Goal: Task Accomplishment & Management: Manage account settings

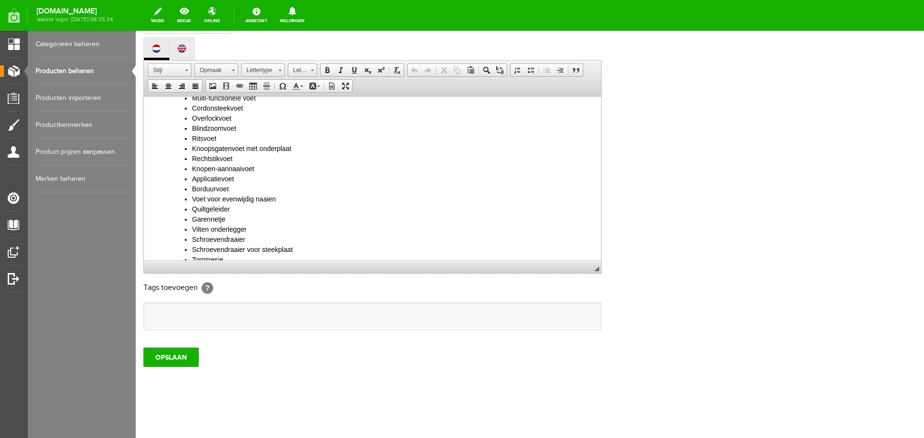
scroll to position [212, 0]
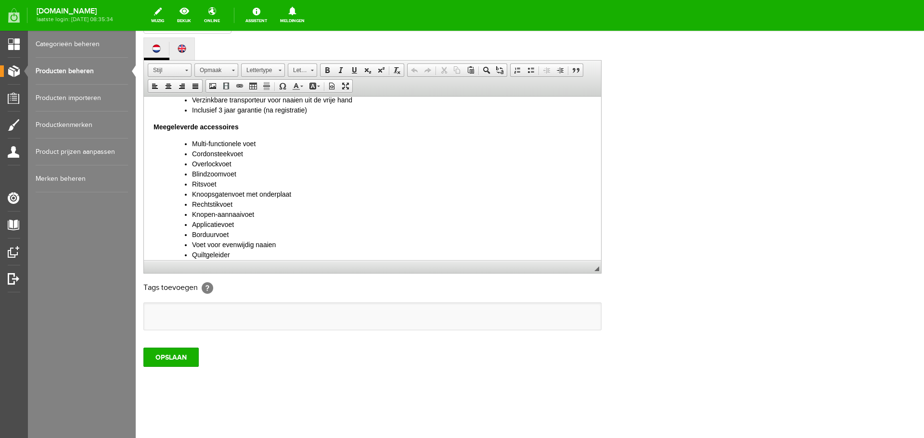
click at [51, 72] on link "Producten beheren" at bounding box center [82, 71] width 92 height 27
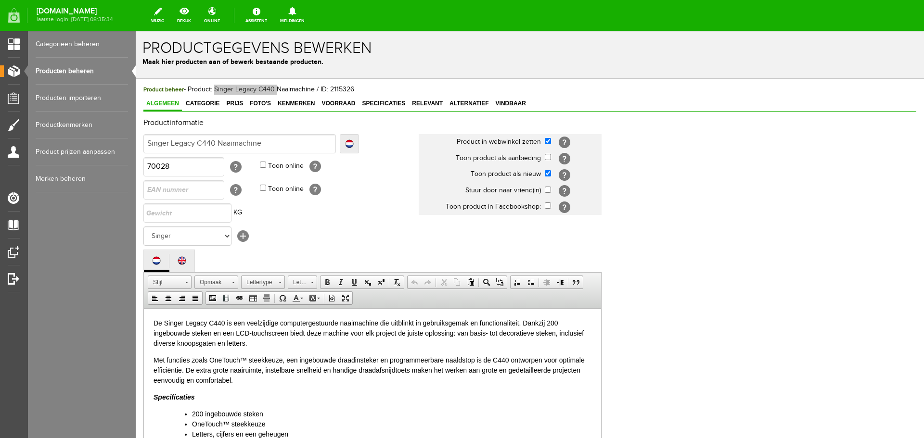
scroll to position [0, 0]
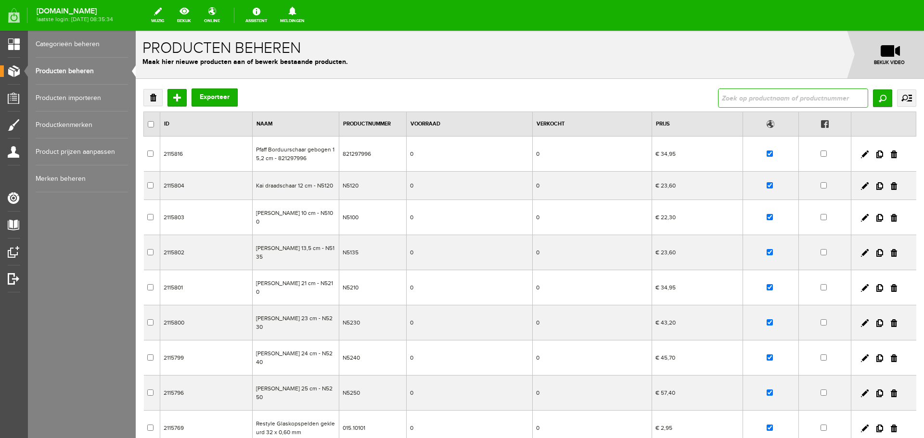
click at [729, 99] on input "text" at bounding box center [793, 98] width 150 height 19
type input "821367096"
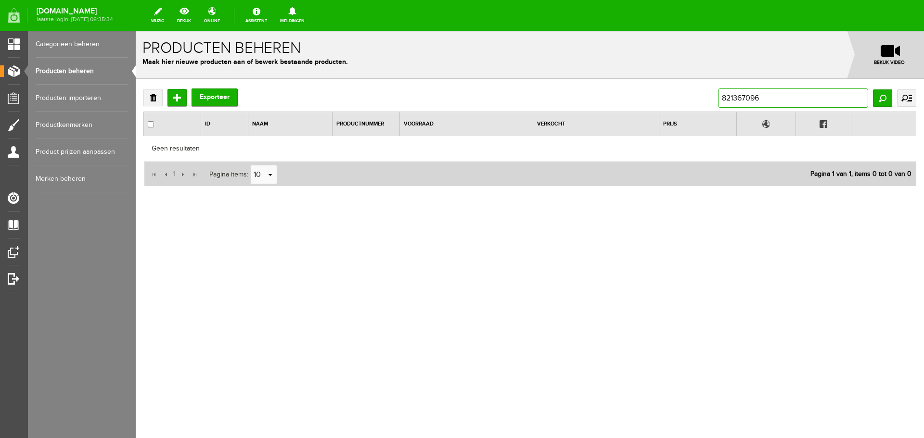
drag, startPoint x: 775, startPoint y: 100, endPoint x: 680, endPoint y: 104, distance: 95.3
click at [680, 104] on div "Verwijderen Toevoegen Exporteer 821367096 Zoeken uitgebreid zoeken Categorie Ca…" at bounding box center [529, 98] width 773 height 19
type input "elastiek voet"
click at [769, 99] on input "elastiek voet" at bounding box center [793, 98] width 150 height 19
drag, startPoint x: 749, startPoint y: 98, endPoint x: 768, endPoint y: 99, distance: 19.3
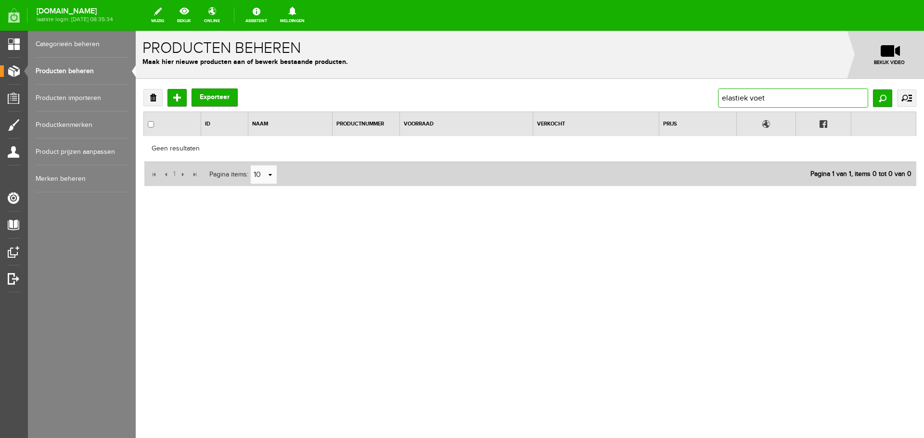
click at [750, 98] on input "elastiek voet" at bounding box center [793, 98] width 150 height 19
type input "elastiekvoet"
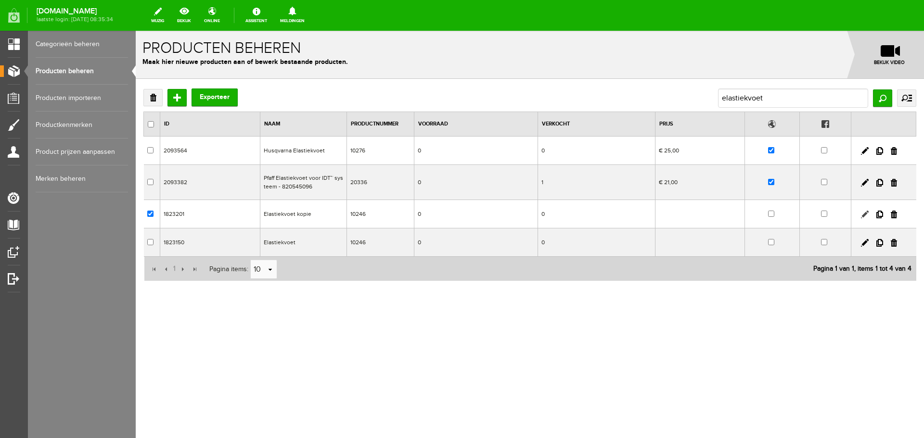
click at [862, 216] on link at bounding box center [865, 215] width 8 height 8
checkbox input "true"
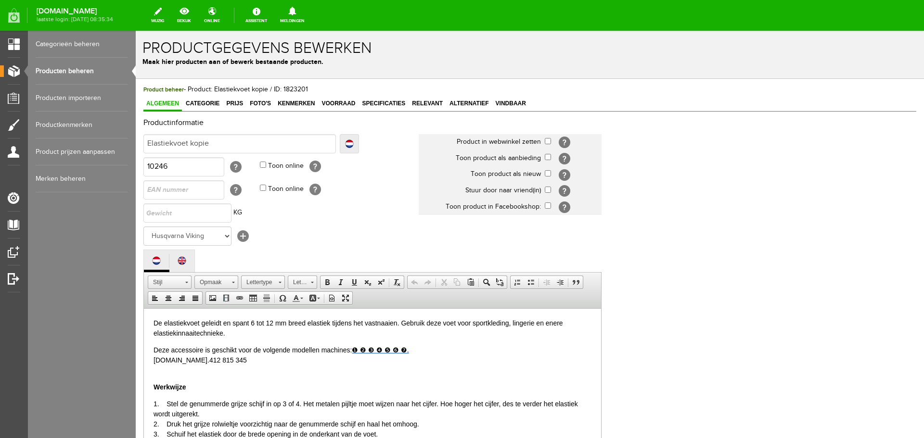
click at [58, 67] on link "Producten beheren" at bounding box center [82, 71] width 92 height 27
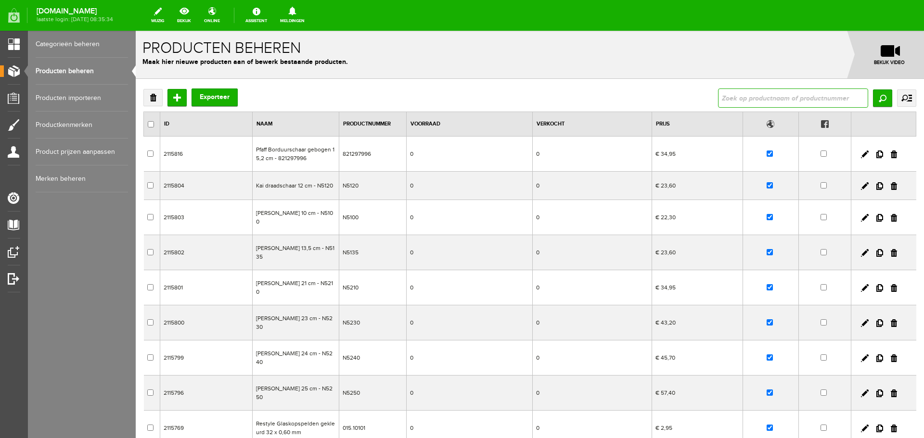
click at [739, 96] on input "text" at bounding box center [793, 98] width 150 height 19
type input "pfaff"
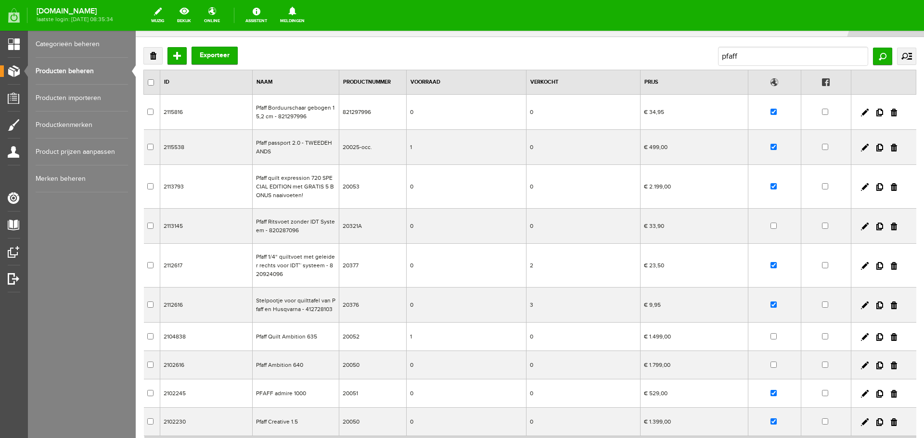
scroll to position [96, 0]
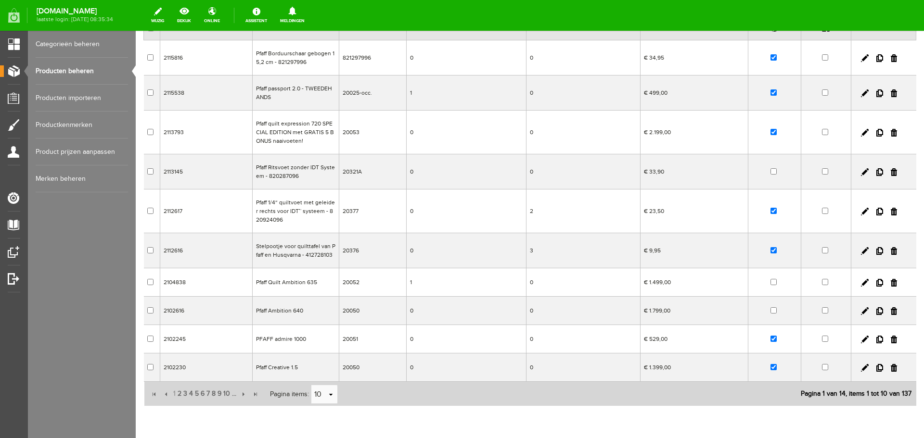
drag, startPoint x: 872, startPoint y: 211, endPoint x: 494, endPoint y: 33, distance: 418.6
click at [876, 211] on link at bounding box center [879, 212] width 7 height 8
checkbox input "true"
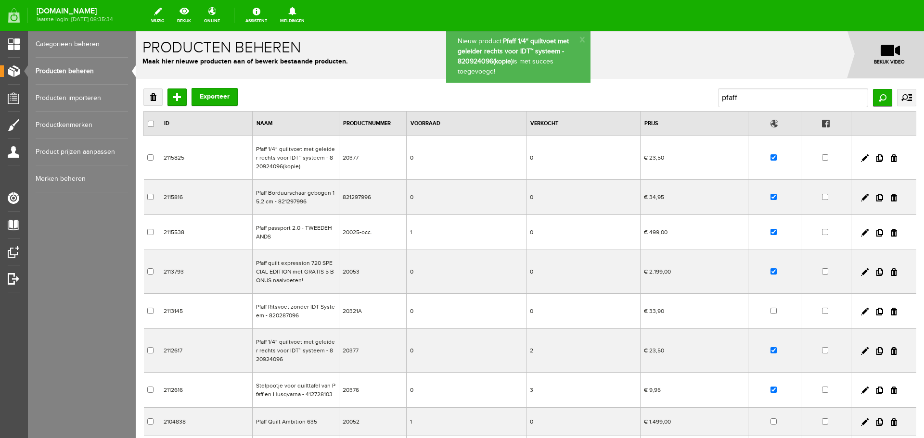
scroll to position [0, 0]
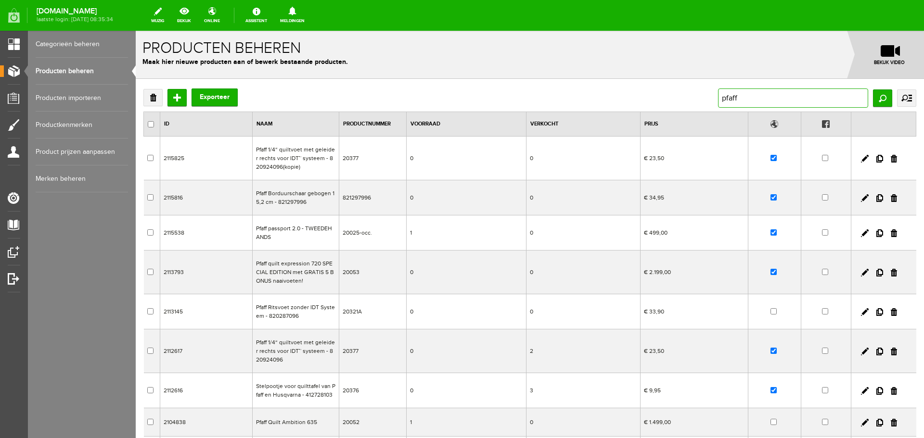
click at [741, 97] on input "pfaff" at bounding box center [793, 98] width 150 height 19
drag, startPoint x: 742, startPoint y: 97, endPoint x: 698, endPoint y: 98, distance: 44.3
click at [698, 98] on div "Verwijderen Toevoegen Exporteer pfaff Zoeken uitgebreid zoeken Categorie Cadeau…" at bounding box center [529, 98] width 773 height 19
click at [770, 159] on input "checkbox" at bounding box center [773, 158] width 6 height 6
checkbox input "false"
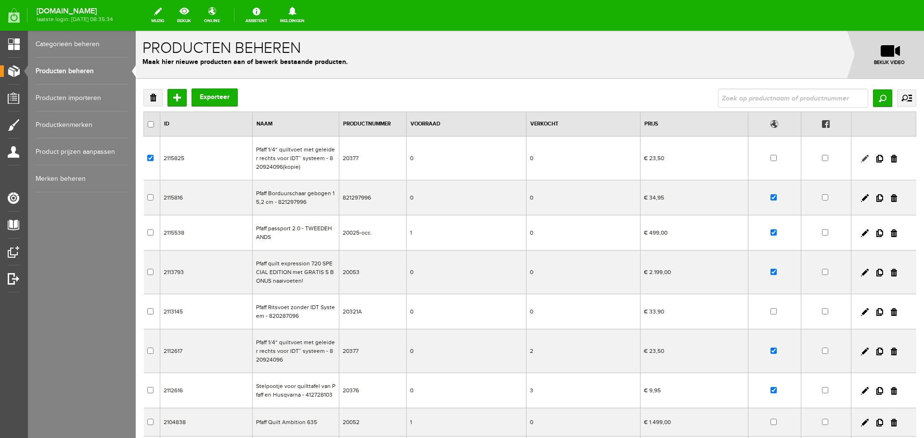
click at [861, 159] on link at bounding box center [865, 159] width 8 height 8
checkbox input "true"
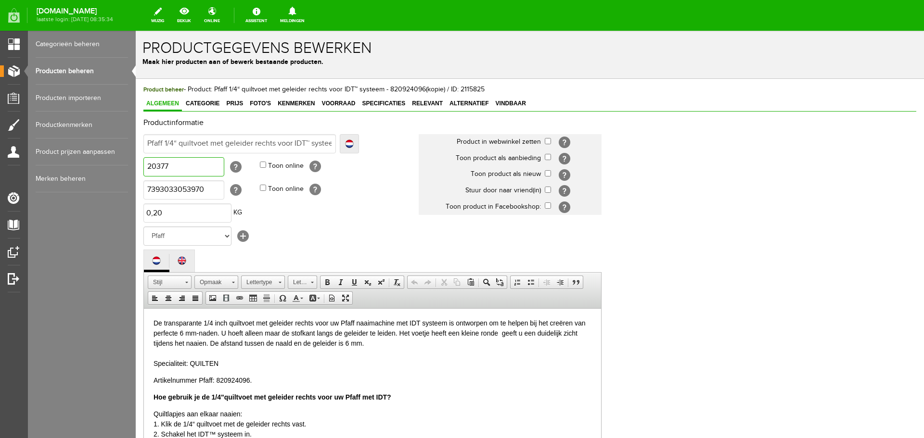
click at [172, 169] on input "20377" at bounding box center [183, 166] width 81 height 19
type input "20378"
drag, startPoint x: 218, startPoint y: 189, endPoint x: 177, endPoint y: 217, distance: 49.9
click at [136, 186] on html "x Productgegevens bewerken Maak hier producten aan of bewerk bestaande producte…" at bounding box center [530, 234] width 788 height 407
type input "7393033127350"
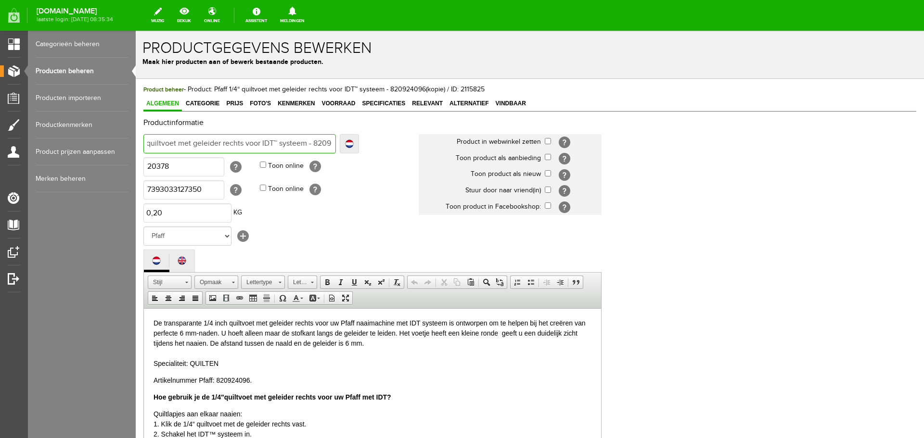
scroll to position [0, 77]
drag, startPoint x: 166, startPoint y: 142, endPoint x: 338, endPoint y: 143, distance: 172.2
click at [338, 143] on div "Pfaff 1/4“ quiltvoet met geleider rechts voor IDT™ systeem - 820924096(kopie) L…" at bounding box center [251, 143] width 216 height 19
type input "Pfaff 1"
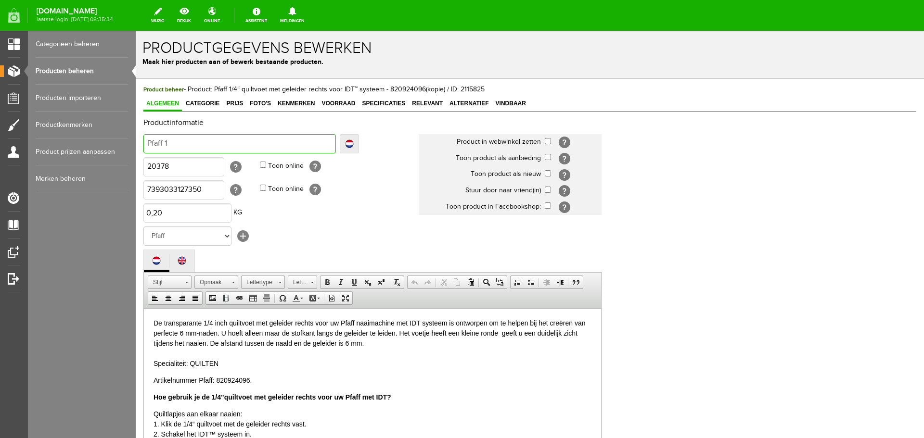
scroll to position [0, 0]
type input "Pfaff"
type input "Pfaff P"
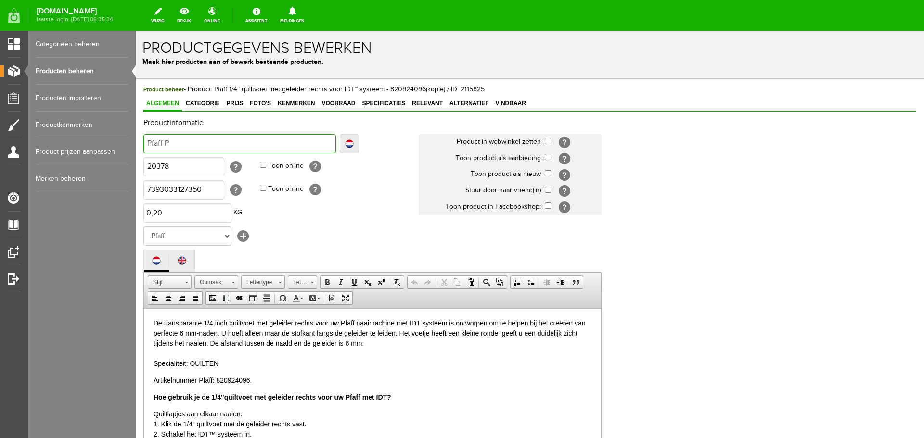
type input "Pfaff Pa"
type input "Pfaff Pas"
type input "Pfaff Paspe"
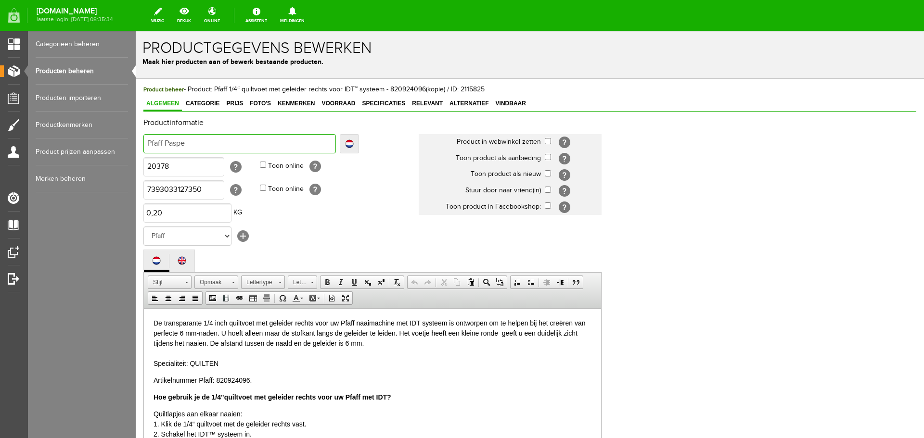
type input "Pfaff Paspe"
type input "Pfaff Paspel"
type input "Pfaff Paspelv"
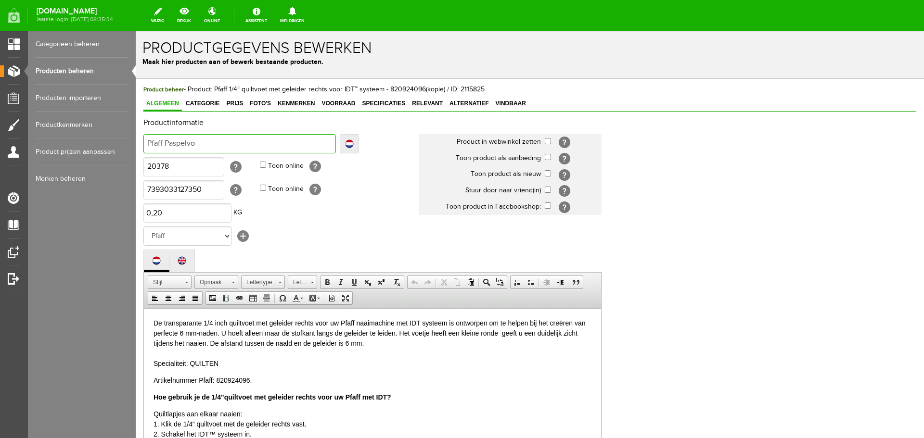
type input "Pfaff Paspelvoe"
type input "Pfaff Paspelvoet"
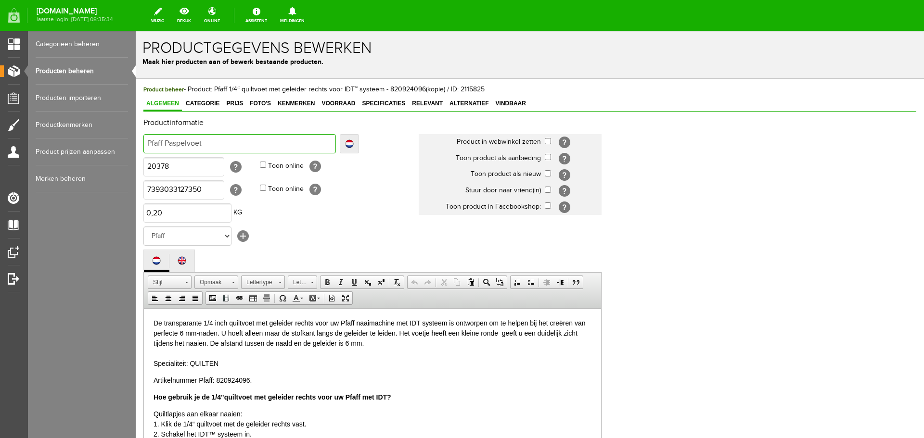
type input "Pfaff Paspelvoet"
type input "Pfaff Paspelvoet vo"
type input "Pfaff Paspelvoet voo"
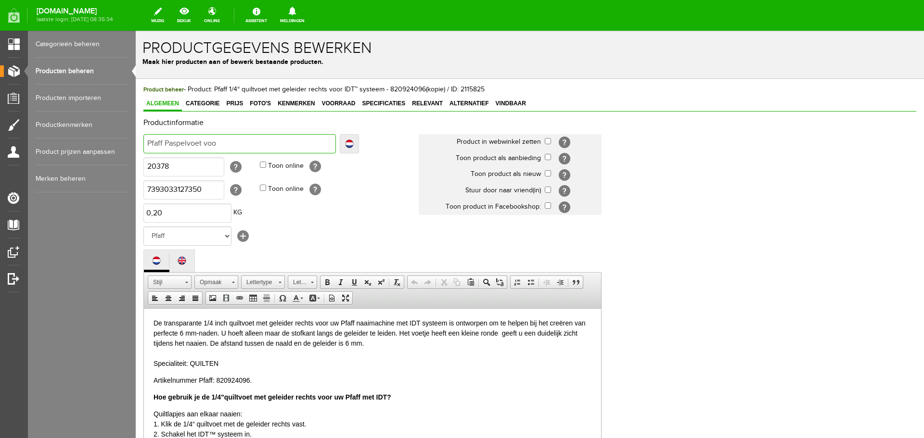
type input "Pfaff Paspelvoet voor"
type input "Pfaff Paspelvoet voor A"
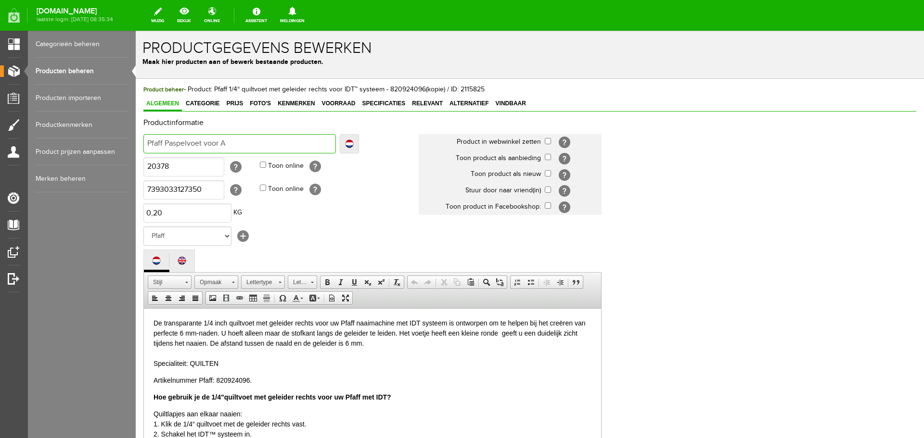
type input "Pfaff Paspelvoet voor A"
type input "Pfaff Paspelvoet voor Ad"
type input "Pfaff Paspelvoet voor Adm"
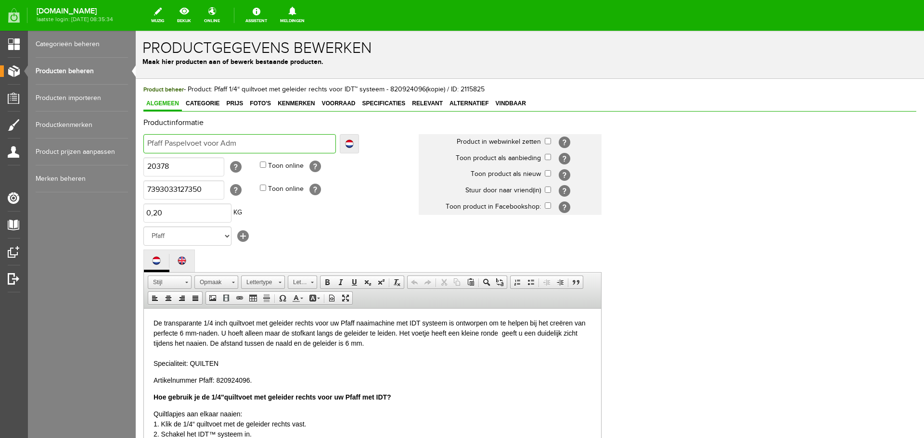
type input "Pfaff Paspelvoet voor Admi"
type input "Pfaff Paspelvoet voor Admire"
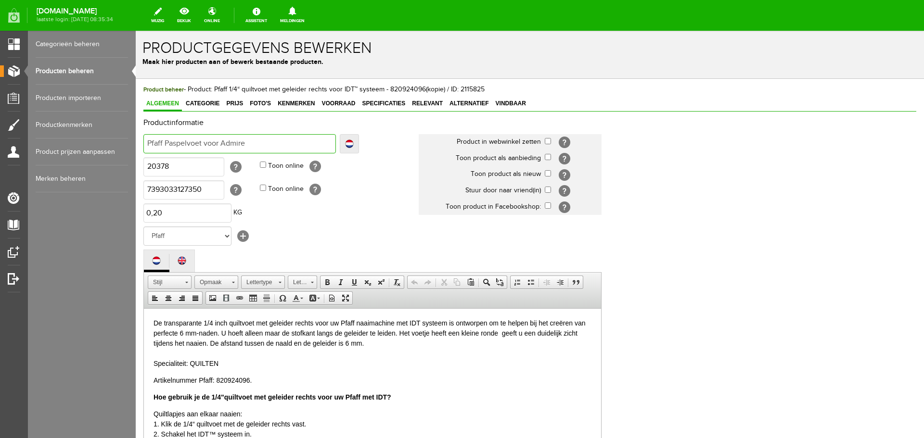
type input "Pfaff Paspelvoet voor Admire"
type input "Pfaff Paspelvoet voor Admire 1"
type input "Pfaff Paspelvoet voor Admire 10"
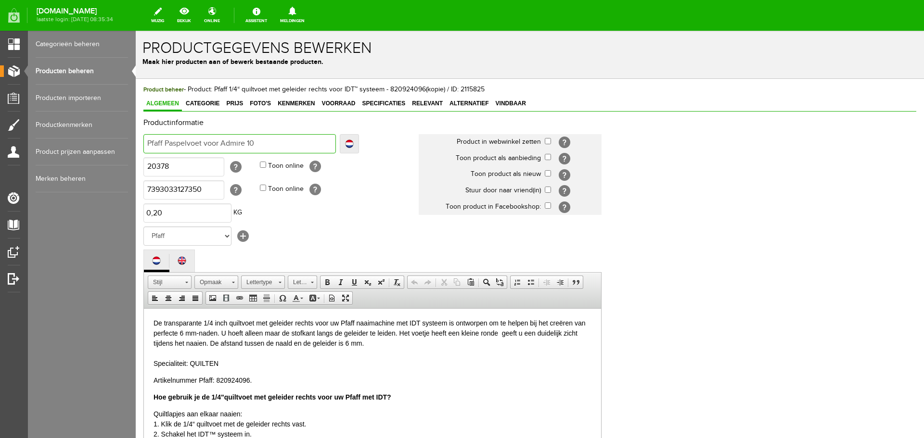
type input "Pfaff Paspelvoet voor Admire 100"
type input "Pfaff Paspelvoet voor Admire 1000"
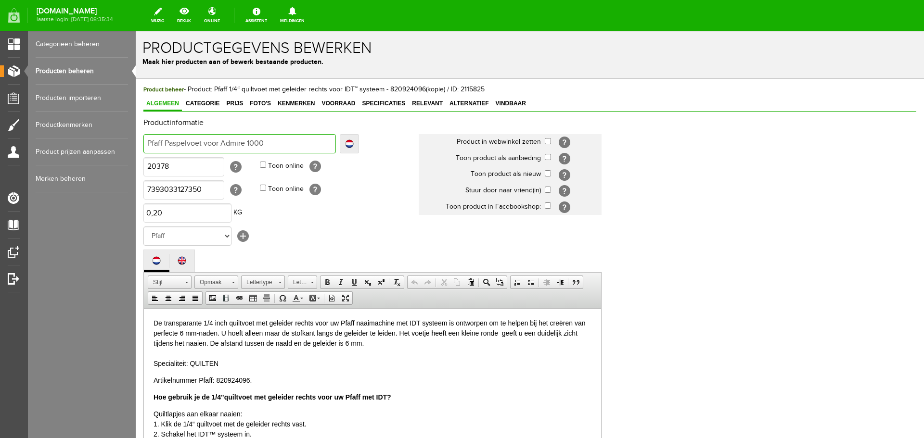
type input "Pfaff Paspelvoet voor Admire 1000"
type input "Pfaff Paspelvoet voor Admire 1000 -"
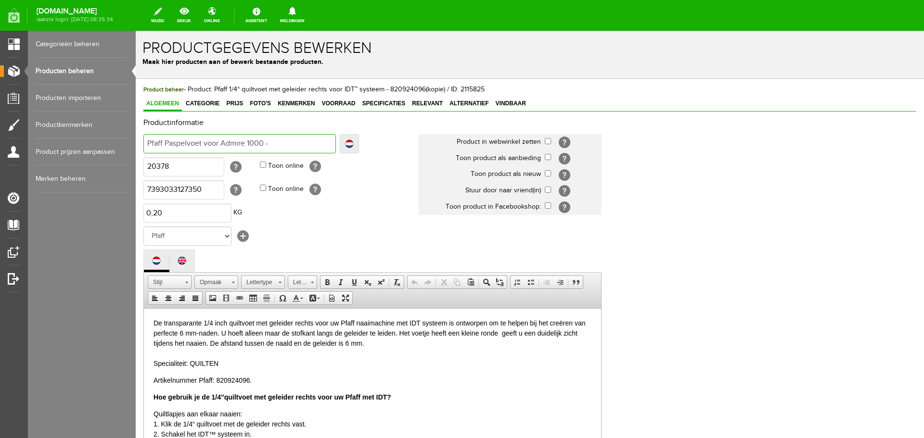
type input "Pfaff Paspelvoet voor Admire 1000 - 8"
type input "Pfaff Paspelvoet voor Admire 1000 - 82"
type input "Pfaff Paspelvoet voor Admire 1000 - 821"
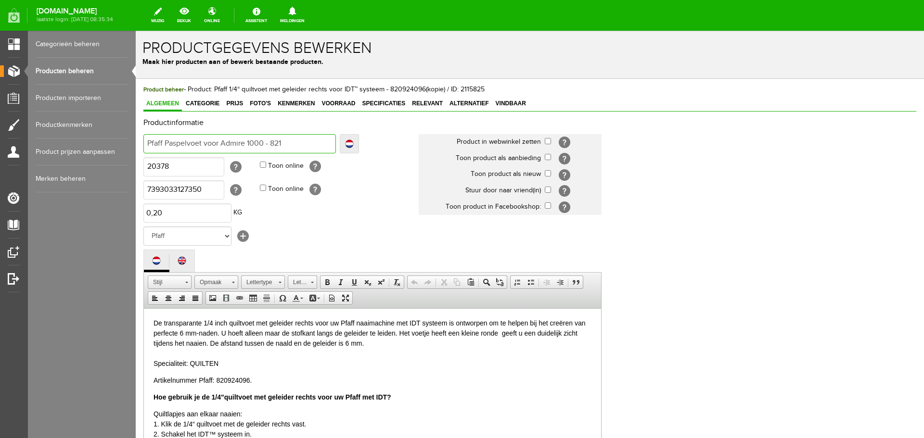
type input "Pfaff Paspelvoet voor Admire 1000 - 821"
type input "Pfaff Paspelvoet voor Admire 1000 - 8213"
type input "Pfaff Paspelvoet voor Admire 1000 - 82136"
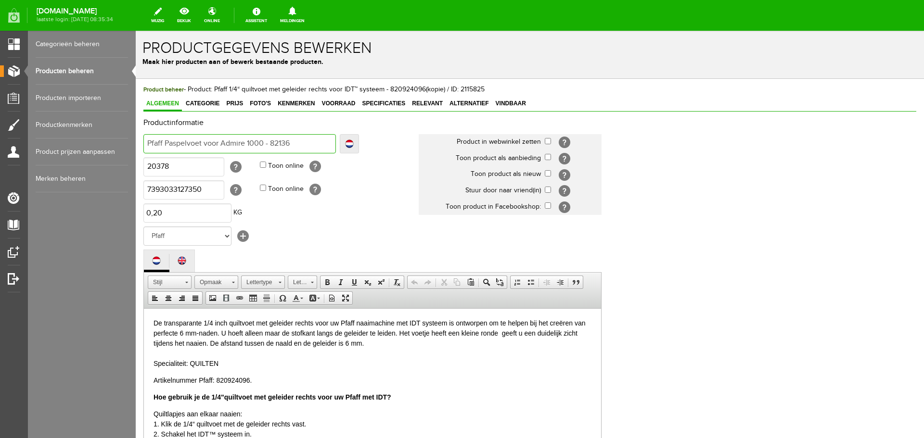
type input "Pfaff Paspelvoet voor Admire 1000 - 821368"
type input "Pfaff Paspelvoet voor Admire 1000 - 8213680"
type input "Pfaff Paspelvoet voor Admire 1000 - 82136809"
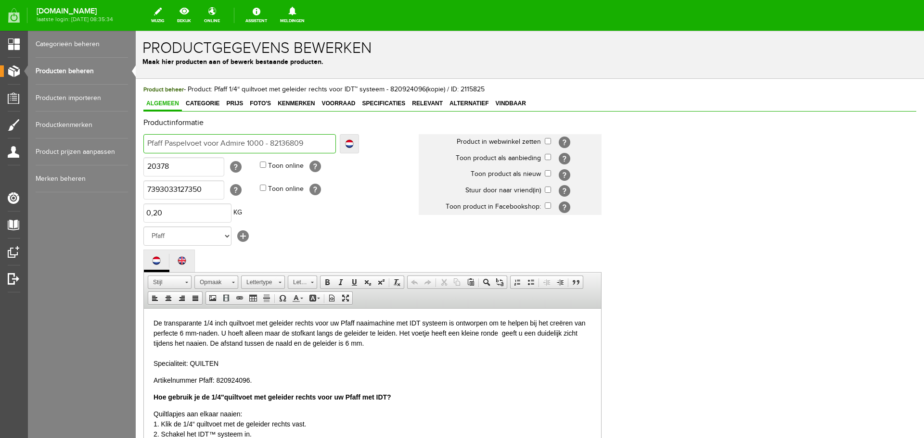
type input "Pfaff Paspelvoet voor Admire 1000 - 82136809"
type input "Pfaff Paspelvoet voor Admire 1000 - 821368096"
click at [154, 323] on p "De transparante 1/4 inch quiltvoet met geleider rechts voor uw Pfaff naaimachin…" at bounding box center [372, 343] width 438 height 51
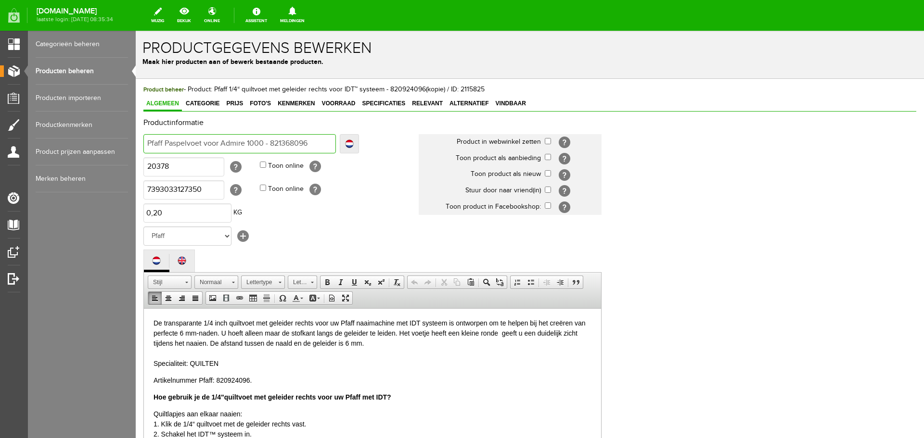
drag, startPoint x: 270, startPoint y: 140, endPoint x: 309, endPoint y: 141, distance: 39.5
click at [309, 141] on input "Pfaff Paspelvoet voor Admire 1000 - 821368096" at bounding box center [239, 143] width 192 height 19
click at [229, 380] on p "Artikelnummer Pfaff: 820924096." at bounding box center [372, 380] width 438 height 10
click at [279, 380] on p "Artikelnummer Pfaff: 821368096 ." at bounding box center [372, 380] width 438 height 10
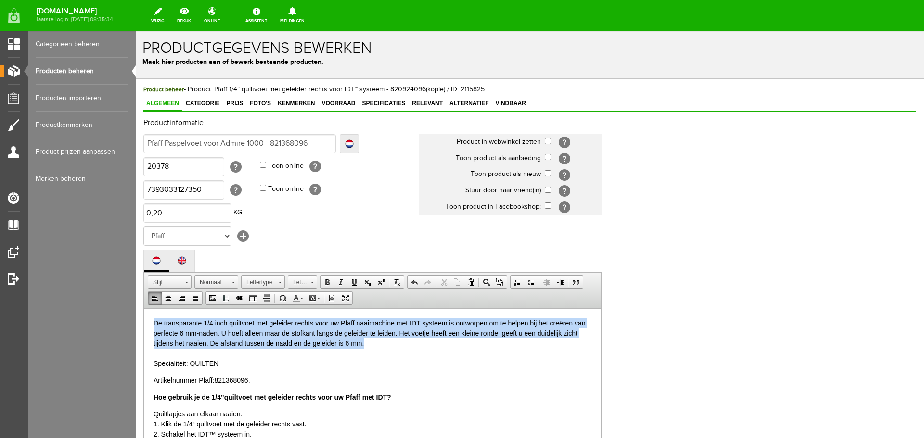
drag, startPoint x: 154, startPoint y: 320, endPoint x: 404, endPoint y: 339, distance: 249.9
click at [404, 339] on p "De transparante 1/4 inch quiltvoet met geleider rechts voor uw Pfaff naaimachin…" at bounding box center [372, 343] width 438 height 51
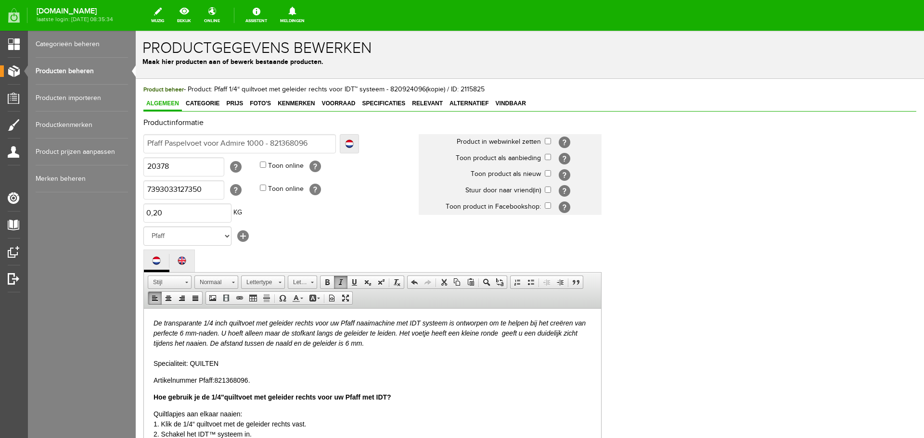
click at [203, 362] on p "De transparante 1/4 inch quiltvoet met geleider rechts voor uw Pfaff naaimachin…" at bounding box center [372, 343] width 438 height 51
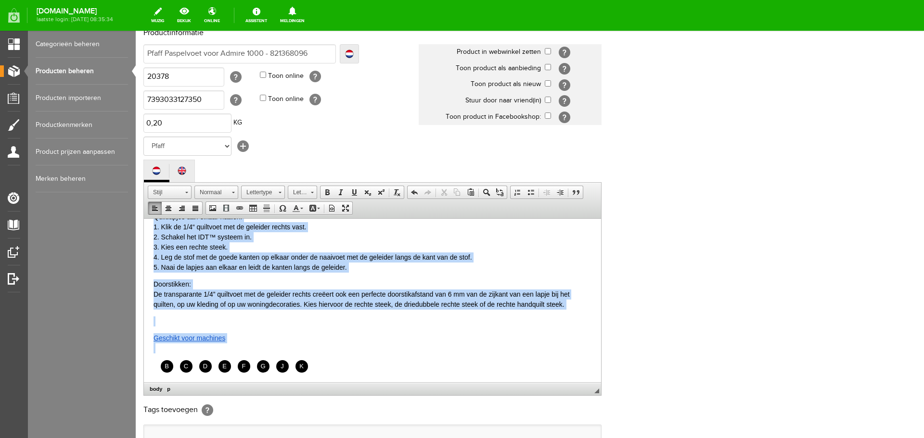
scroll to position [140, 0]
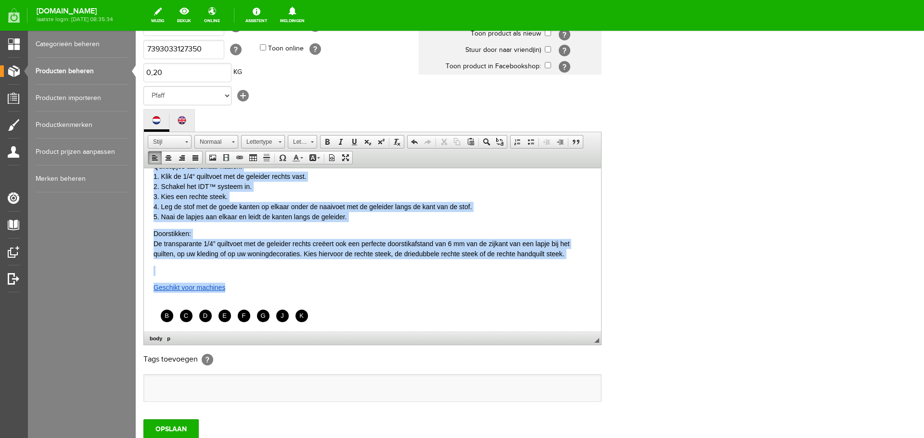
drag, startPoint x: 155, startPoint y: 222, endPoint x: 252, endPoint y: 287, distance: 116.7
click at [252, 287] on body "De transparante 1/4 inch quiltvoet met geleider rechts voor uw Pfaff naaimachin…" at bounding box center [372, 196] width 438 height 252
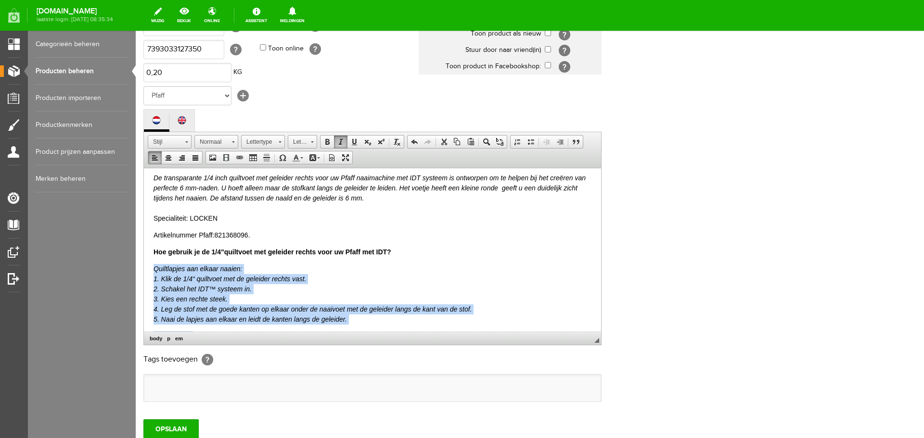
scroll to position [0, 0]
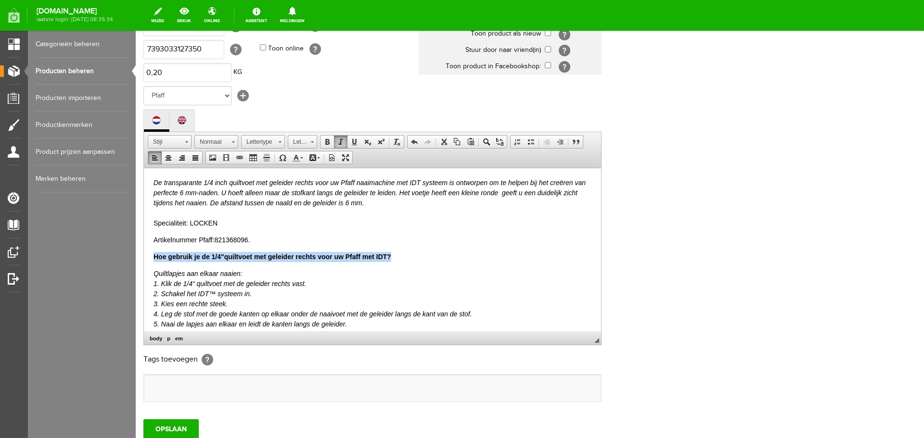
drag, startPoint x: 154, startPoint y: 254, endPoint x: 403, endPoint y: 257, distance: 249.2
click at [403, 257] on div "Hoe gebruik je de 1/4"quiltvoet met geleider rechts voor uw Pfaff met IDT?" at bounding box center [372, 257] width 438 height 10
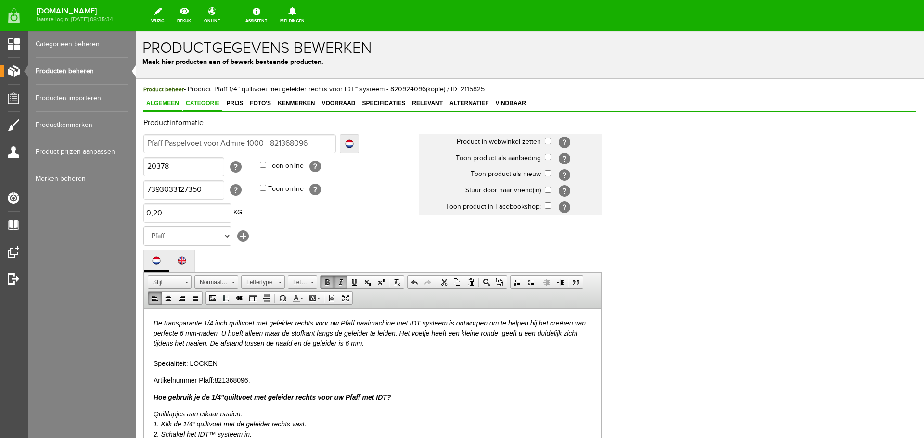
click at [203, 102] on span "Categorie" at bounding box center [202, 103] width 39 height 7
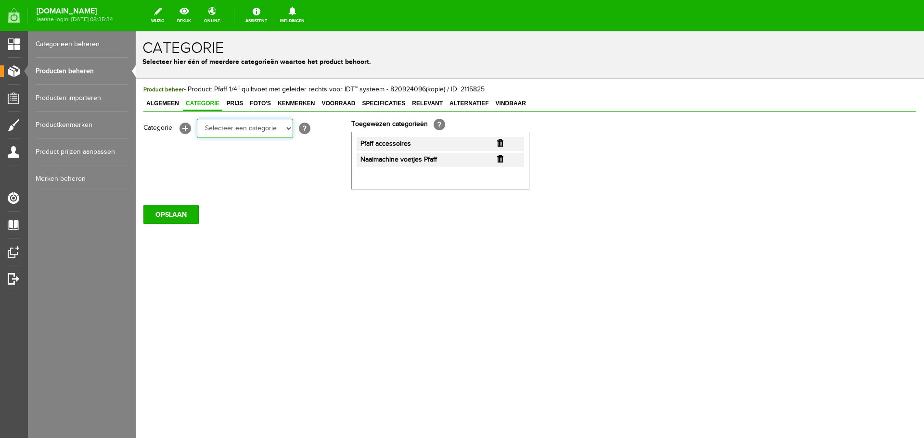
click at [288, 128] on select "Selecteer een categorie Cadeaubon [DATE][DATE] AANBIEDINGEN! Naai Tips en video…" at bounding box center [245, 128] width 96 height 19
select select "270652"
click at [197, 119] on select "Selecteer een categorie Cadeaubon [DATE][DATE] AANBIEDINGEN! Naai Tips en video…" at bounding box center [245, 128] width 96 height 19
click at [501, 159] on input "button" at bounding box center [500, 159] width 6 height 8
click at [235, 100] on link "Prijs" at bounding box center [234, 104] width 23 height 14
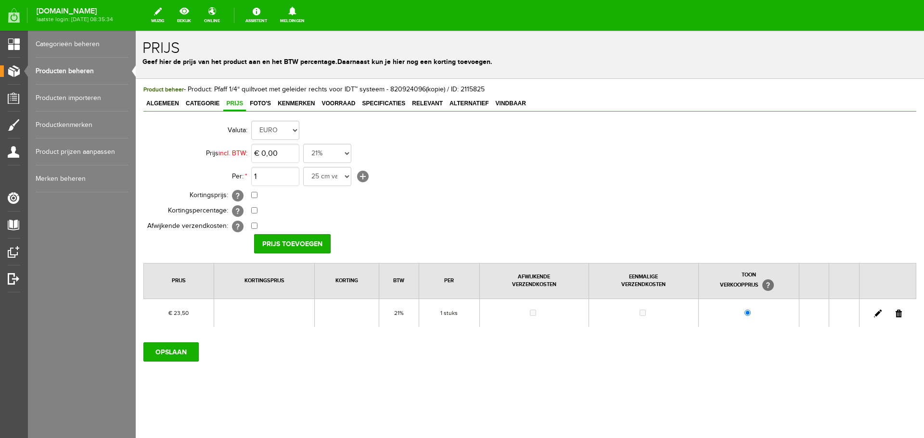
click at [876, 312] on link at bounding box center [878, 314] width 8 height 8
click at [288, 154] on input "23,5" at bounding box center [275, 153] width 48 height 19
type input "€ 27,00"
click at [254, 197] on input "checkbox" at bounding box center [254, 195] width 6 height 6
checkbox input "true"
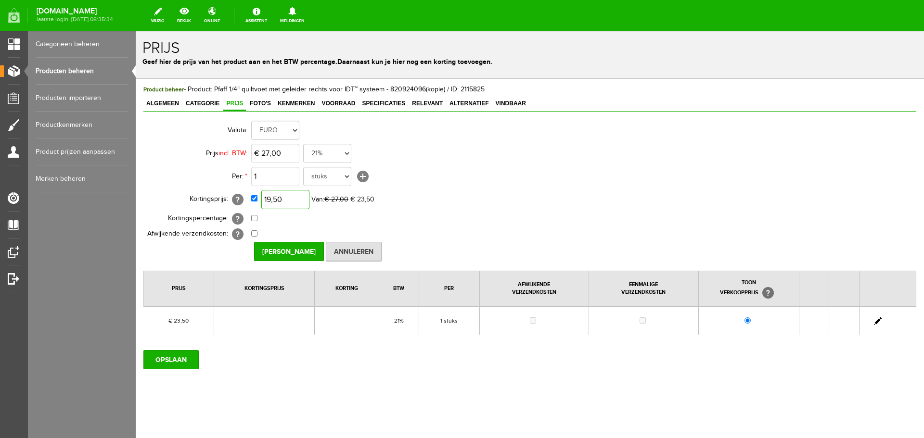
drag, startPoint x: 273, startPoint y: 201, endPoint x: 290, endPoint y: 202, distance: 16.9
click at [290, 202] on input "19,50" at bounding box center [285, 199] width 48 height 19
type input "9"
type input "€ 19,95"
click at [292, 249] on input "[PERSON_NAME]" at bounding box center [289, 251] width 70 height 19
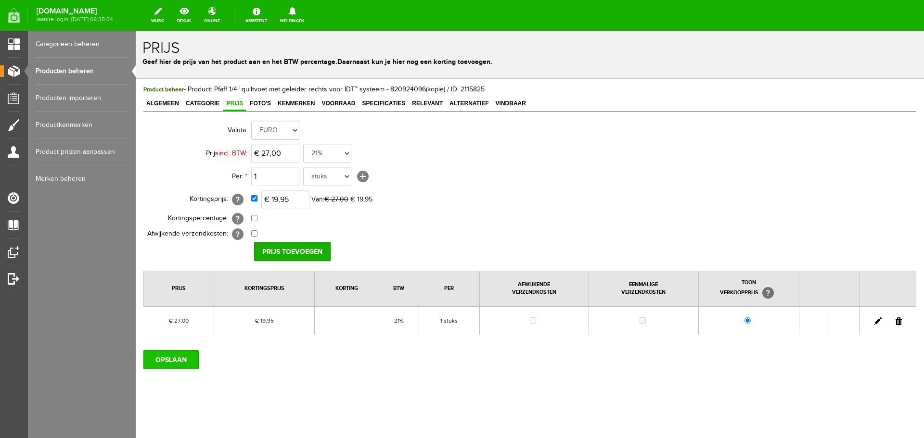
click at [173, 363] on input "OPSLAAN" at bounding box center [170, 359] width 55 height 19
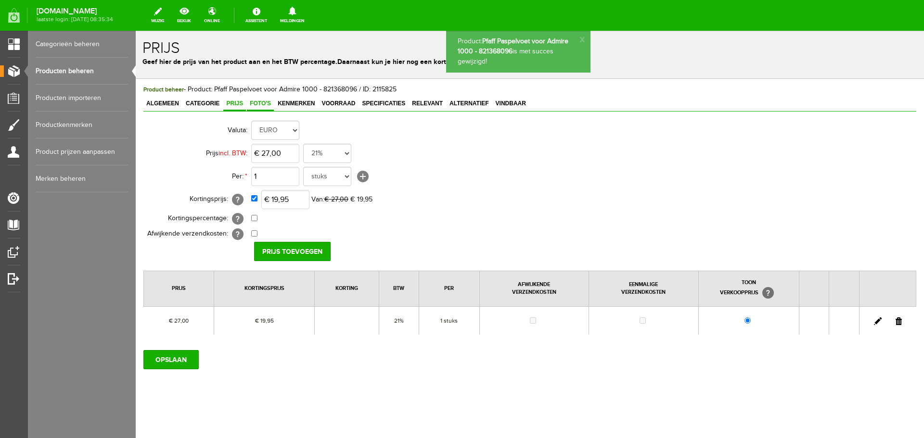
click at [262, 103] on span "Foto's" at bounding box center [260, 103] width 27 height 7
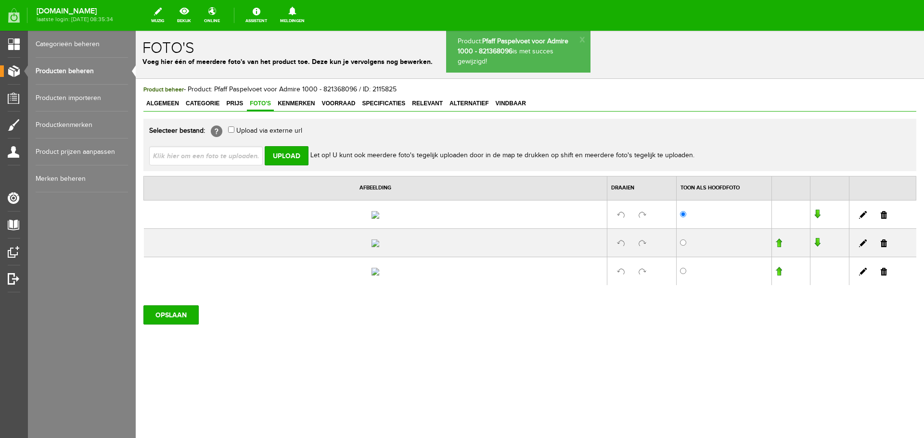
click at [880, 219] on link at bounding box center [883, 215] width 6 height 8
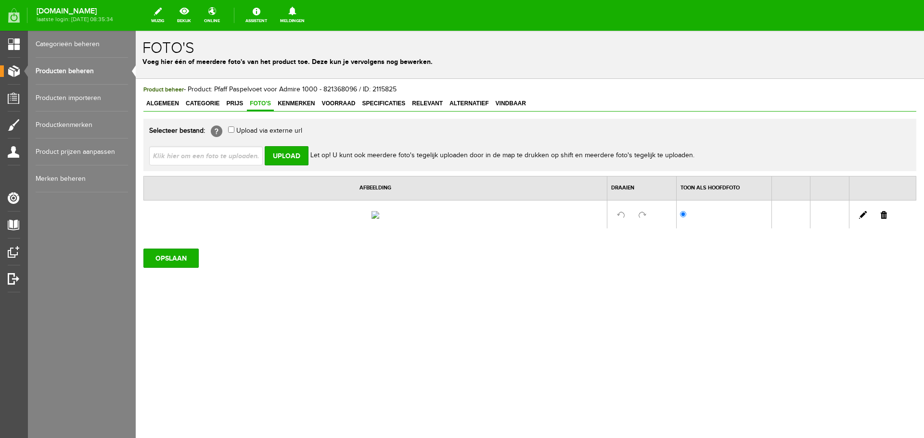
click at [884, 219] on link at bounding box center [883, 215] width 6 height 8
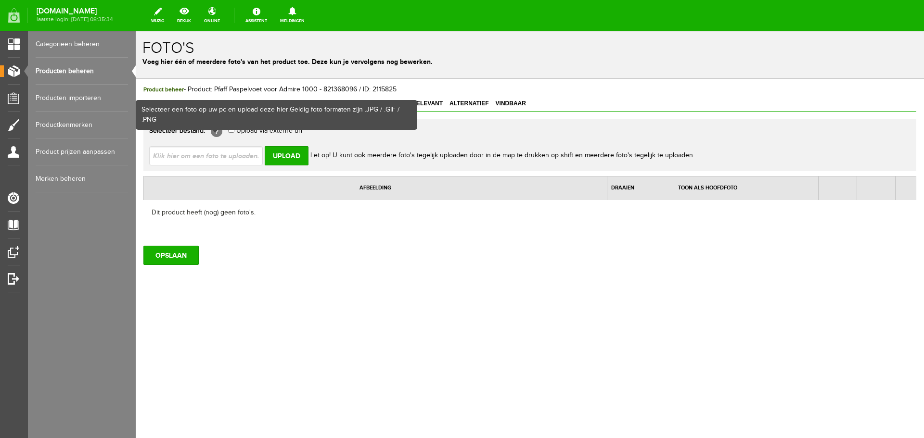
click at [181, 155] on input "file" at bounding box center [209, 155] width 121 height 18
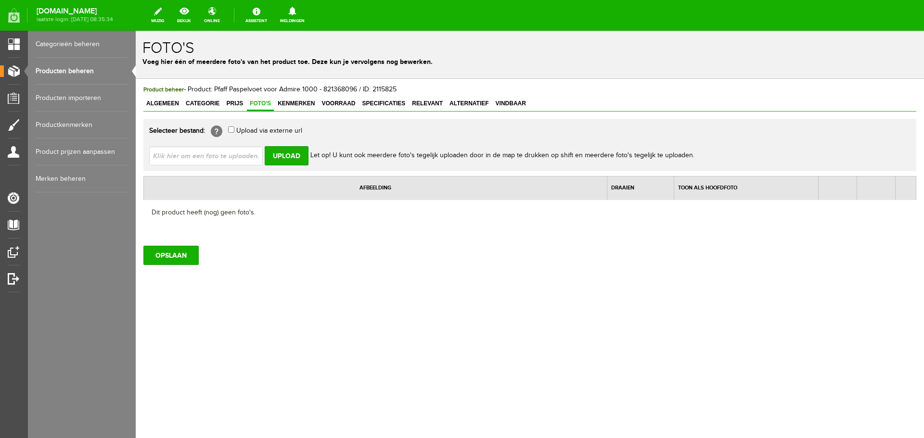
type input "C:\fakepath\Pfaff_Paspelvoet_voor_Admire_1000_821368096_t_Pandje_Naaimachines.p…"
type input "Pfaff_Paspelvoet_voor_Admire_1000_821368096_t_Pandje_Naaimachines.png"
click at [290, 151] on input "Upload" at bounding box center [287, 155] width 44 height 19
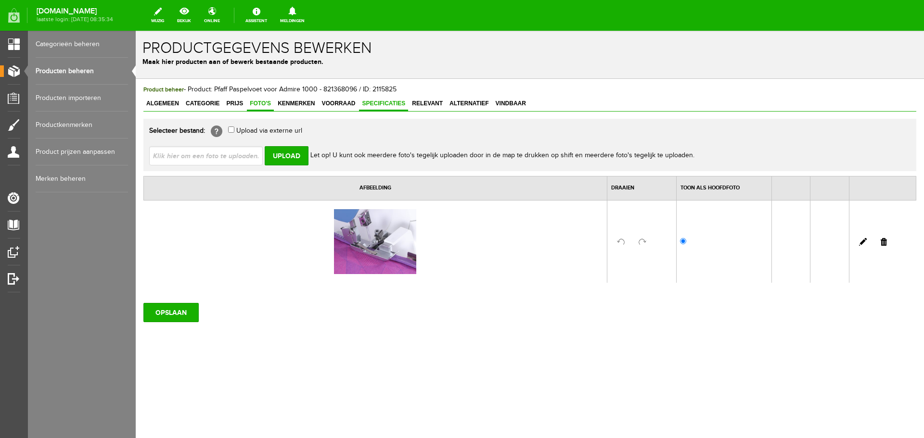
click at [373, 102] on span "Specificaties" at bounding box center [383, 103] width 49 height 7
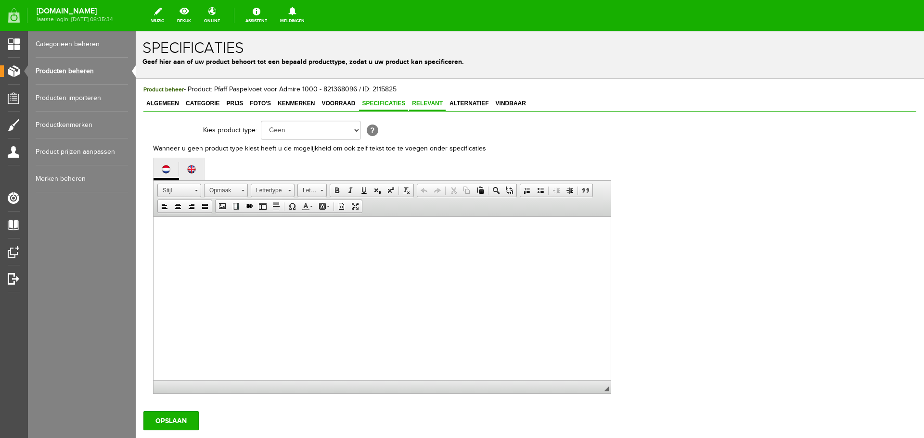
click at [424, 102] on span "Relevant" at bounding box center [427, 103] width 37 height 7
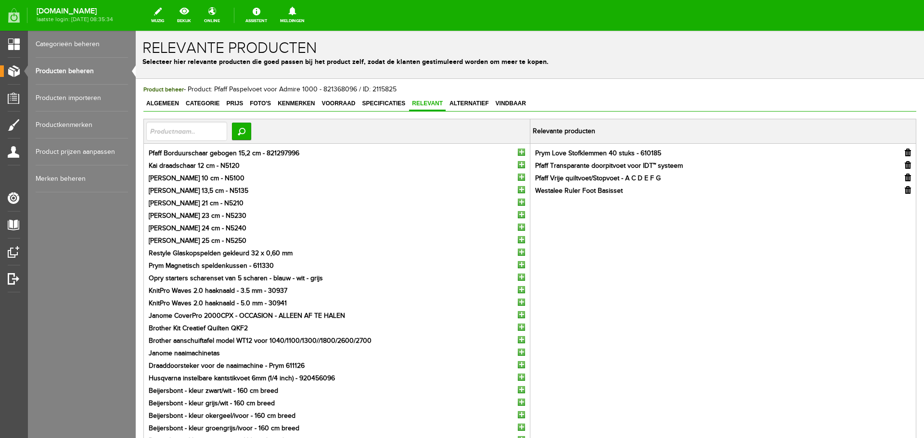
click at [904, 166] on input "button" at bounding box center [907, 165] width 6 height 8
click at [162, 133] on input "text" at bounding box center [186, 131] width 81 height 19
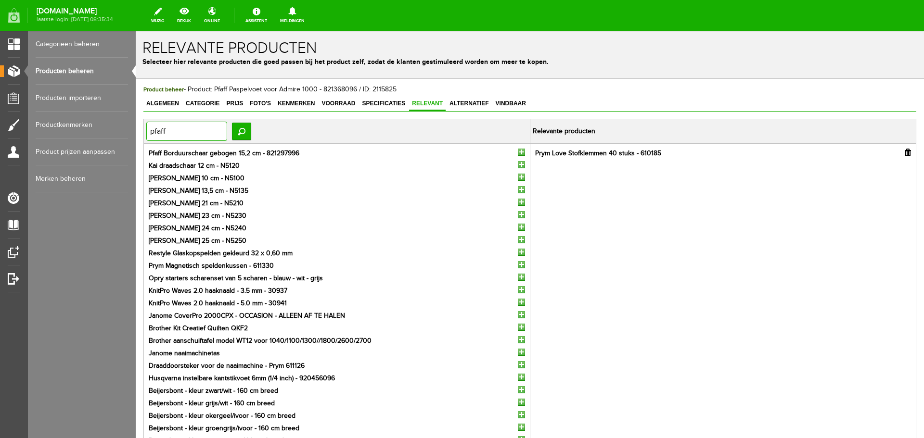
type input "pfaff"
click at [518, 152] on input "button" at bounding box center [521, 152] width 7 height 7
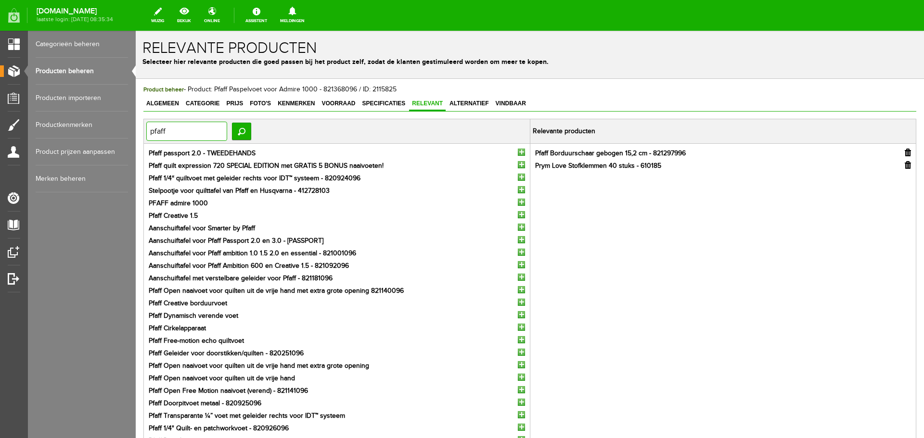
drag, startPoint x: 178, startPoint y: 130, endPoint x: 266, endPoint y: 160, distance: 92.3
click at [136, 128] on html "x Relevante producten Selecteer hier relevante producten die goed passen bij he…" at bounding box center [530, 234] width 788 height 407
click at [512, 100] on link "Vindbaar" at bounding box center [511, 104] width 36 height 14
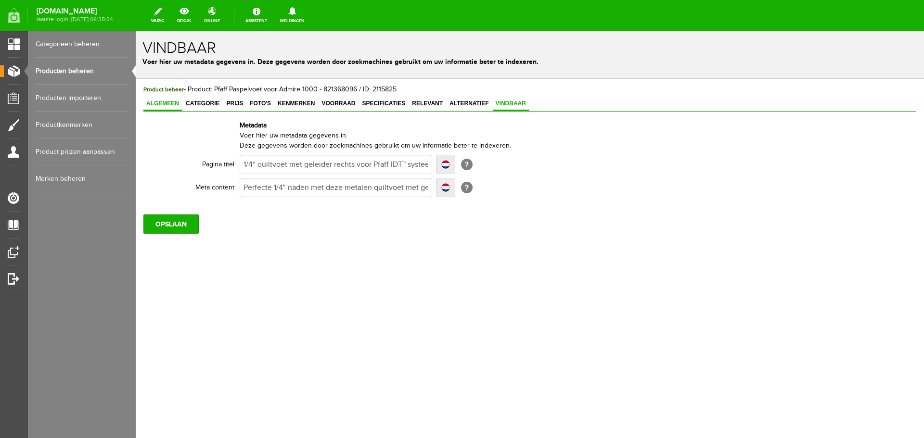
click at [158, 104] on span "Algemeen" at bounding box center [162, 103] width 38 height 7
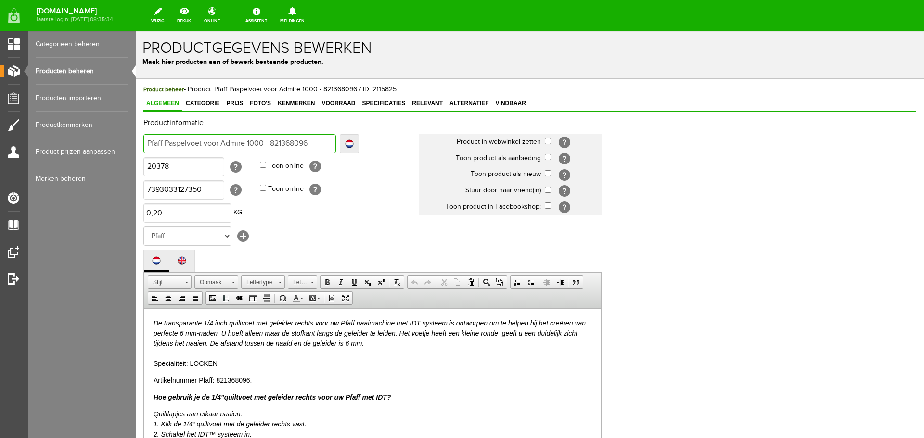
drag, startPoint x: 165, startPoint y: 142, endPoint x: 184, endPoint y: 142, distance: 19.7
click at [184, 142] on input "Pfaff Paspelvoet voor Admire 1000 - 821368096" at bounding box center [239, 143] width 192 height 19
click at [169, 142] on input "Pfaff Paspelvoet voor Admire 1000 - 821368096" at bounding box center [239, 143] width 192 height 19
click at [165, 142] on input "Pfaff Paspelvoet voor Admire 1000 - 821368096" at bounding box center [239, 143] width 192 height 19
type input "Pfaff APaspelvoet voor Admire 1000 - 821368096"
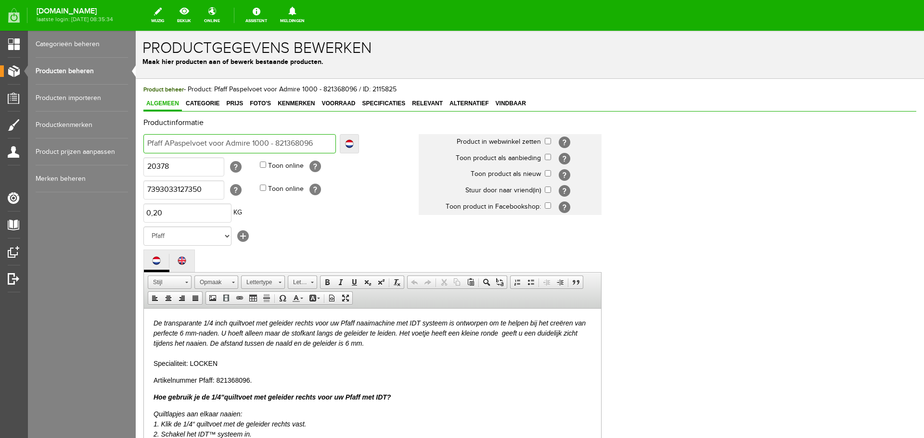
type input "Pfaff APaspelvoet voor Admire 1000 - 821368096"
type input "Pfaff AdPaspelvoet voor Admire 1000 - 821368096"
type input "Pfaff AdmPaspelvoet voor Admire 1000 - 821368096"
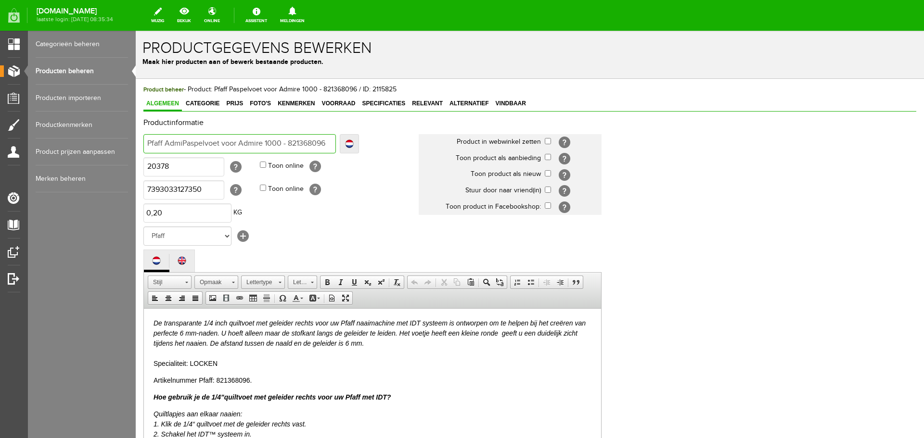
type input "Pfaff AdmirPaspelvoet voor Admire 1000 - 821368096"
type input "Pfaff AdmirePaspelvoet voor Admire 1000 - 821368096"
type input "Pfaff Admire [PERSON_NAME] voor Admire 1000 - 821368096"
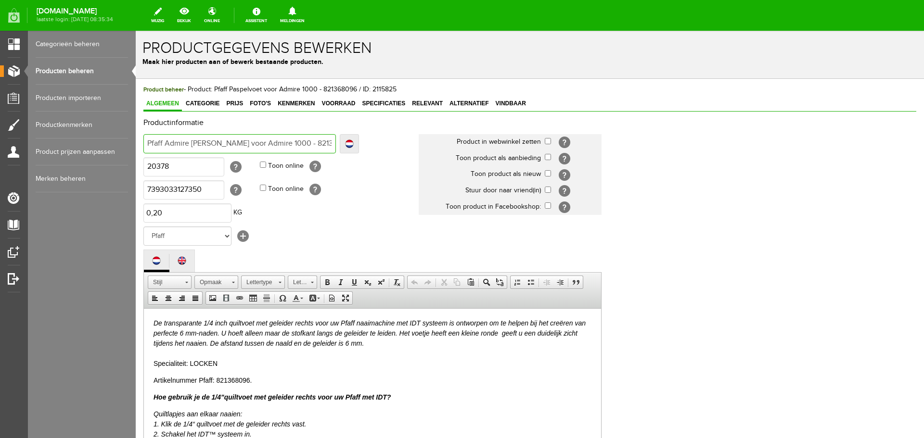
type input "Pfaff Admire [PERSON_NAME] voor Admire 1000 - 821368096"
type input "Pfaff Admire 1Paspelvoet voor Admire 1000 - 821368096"
type input "Pfaff Admire 10Paspelvoet voor Admire 1000 - 821368096"
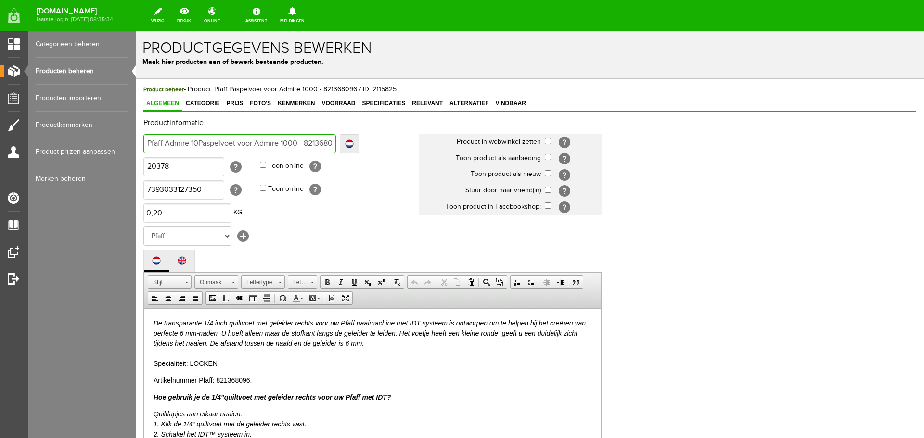
type input "Pfaff Admire 100Paspelvoet voor Admire 1000 - 821368096"
type input "Pfaff Admire 1000Paspelvoet voor Admire 1000 - 821368096"
type input "Pfaff Admire 1000 Paspelvoet voor Admire 1000 - 821368096"
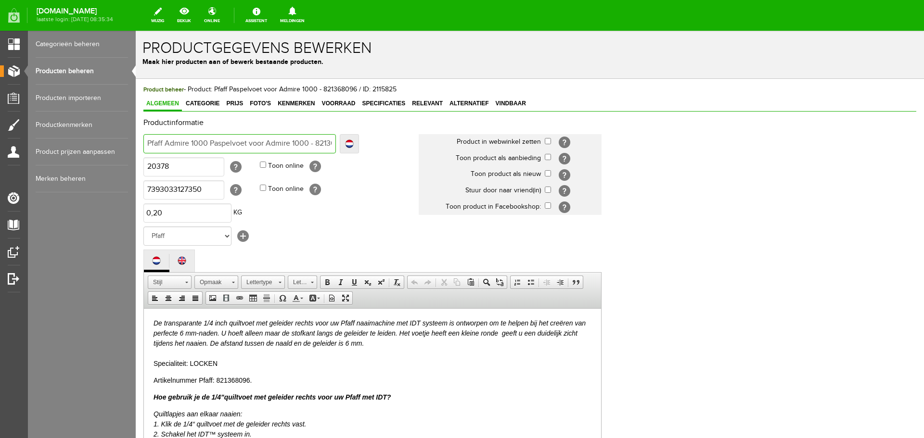
type input "Pfaff Admire 1000 Paspelvoet voor Admire 1000 - 821368096"
type input "Pfaff Admire 1000 Paspelvoet vor Admire 1000 - 821368096"
type input "Pfaff Admire 1000 Paspelvoet or Admire 1000 - 821368096"
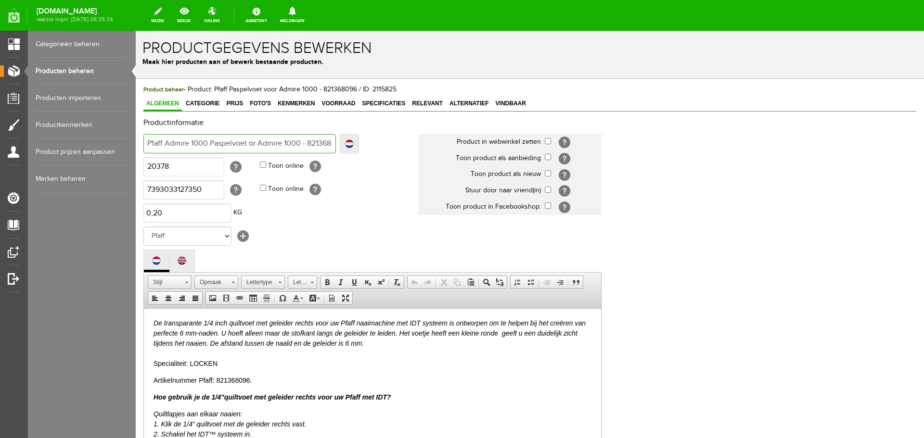
type input "Pfaff Admire 1000 Paspelvoet r Admire 1000 - 821368096"
type input "Pfaff Admire 1000 Paspelvoet Admire 1000 - 821368096"
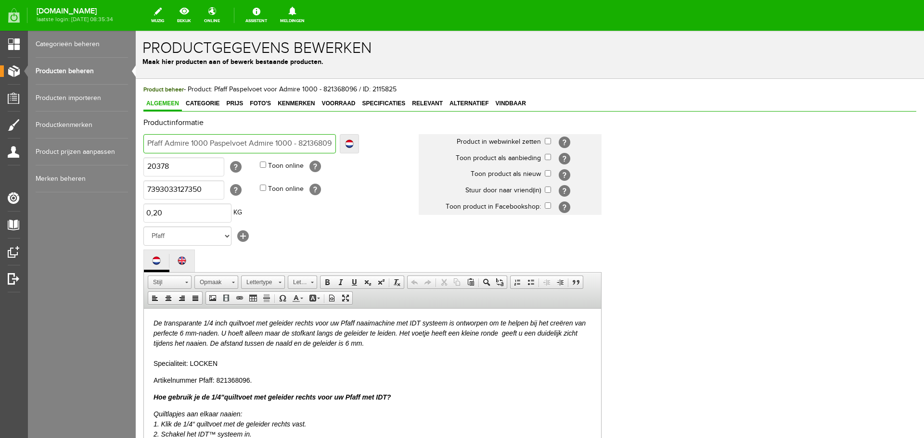
type input "Pfaff Admire 1000 Paspelvoet Admire 1000 - 821368096"
type input "Pfaff Admire 1000 Paspelvoet dmire 1000 - 821368096"
type input "Pfaff Admire 1000 Paspelvoet mire 1000 - 821368096"
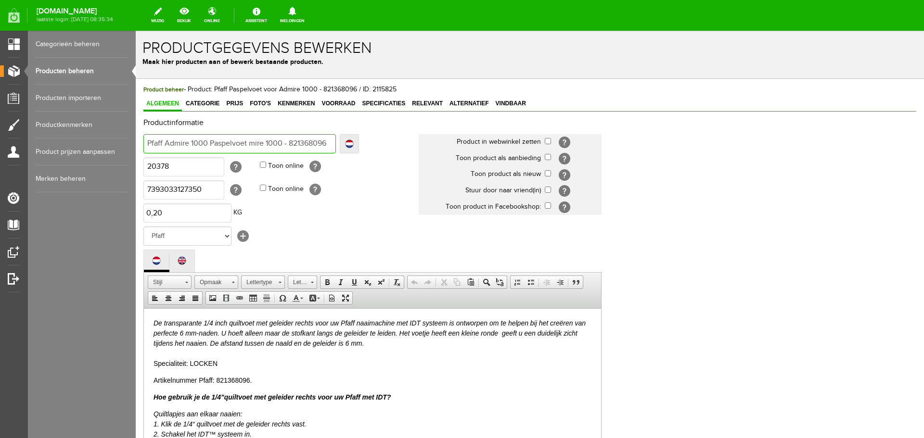
type input "Pfaff Admire 1000 Paspelvoet ire 1000 - 821368096"
type input "Pfaff Admire 1000 Paspelvoet re 1000 - 821368096"
type input "Pfaff Admire 1000 Paspelvoet e 1000 - 821368096"
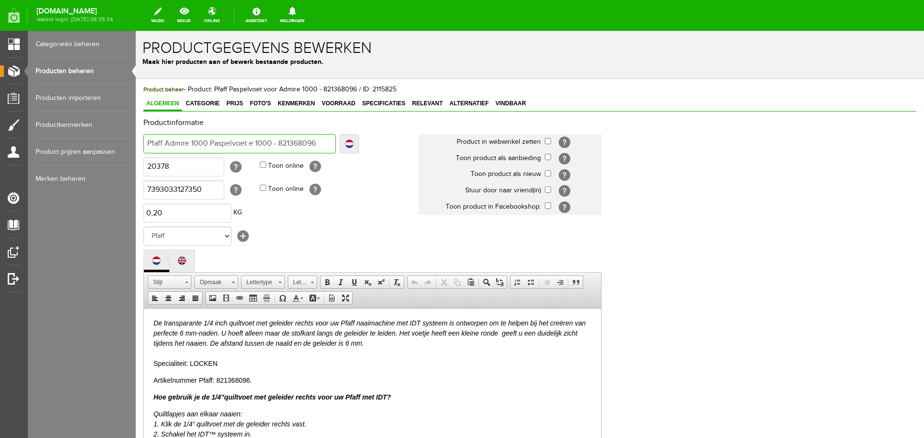
type input "Pfaff Admire 1000 Paspelvoet e 1000 - 821368096"
type input "Pfaff Admire 1000 Paspelvoet 1000 - 821368096"
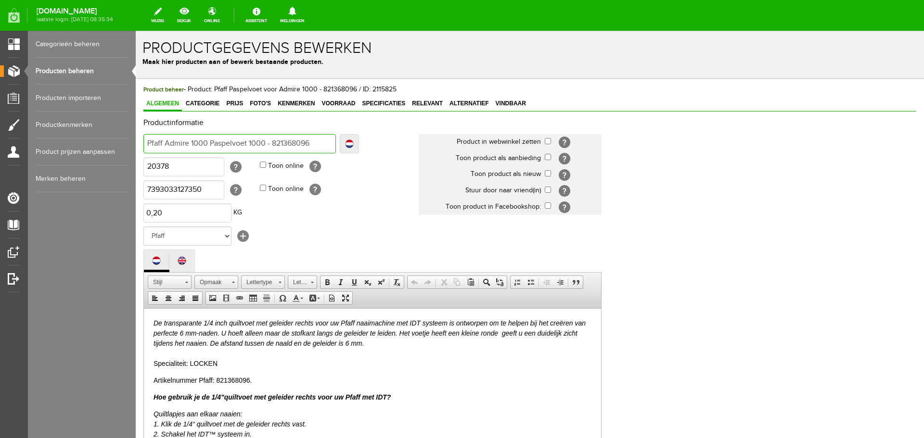
type input "Pfaff Admire 1000 Paspelvoet 000 - 821368096"
type input "Pfaff Admire 1000 Paspelvoet 00 - 821368096"
type input "Pfaff Admire 1000 Paspelvoet 0 - 821368096"
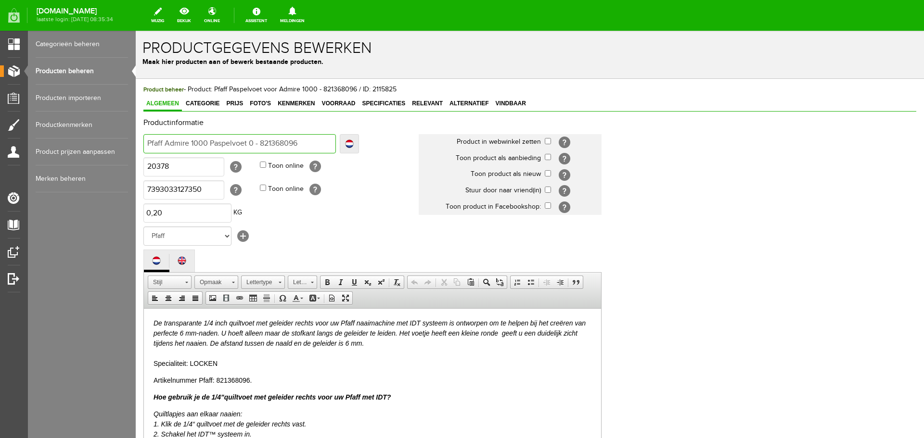
type input "Pfaff Admire 1000 Paspelvoet 0 - 821368096"
type input "Pfaff Admire 1000 Paspelvoet - 821368096"
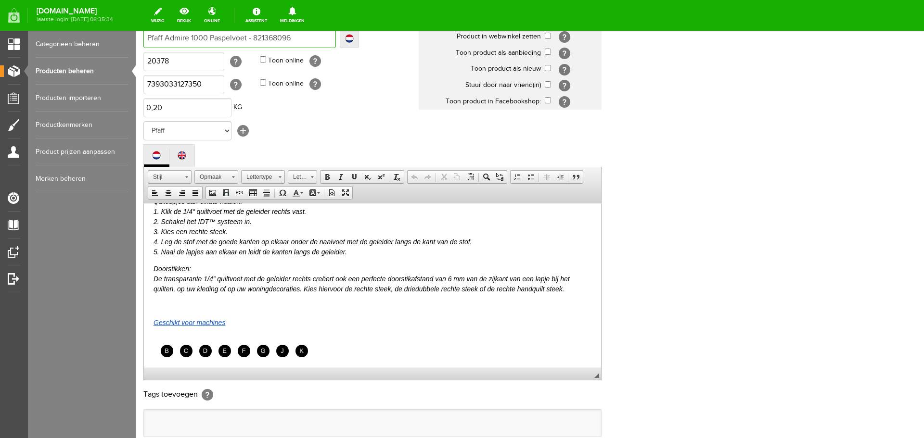
scroll to position [144, 0]
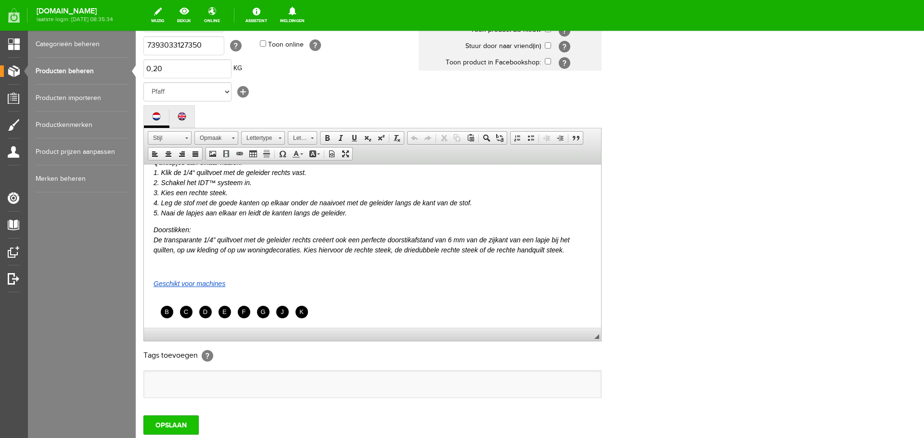
type input "Pfaff Admire 1000 Paspelvoet - 821368096"
click at [180, 423] on input "OPSLAAN" at bounding box center [170, 425] width 55 height 19
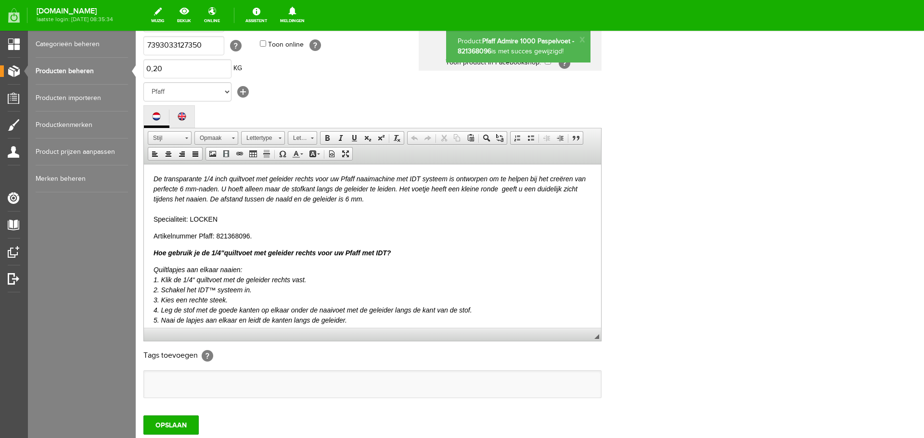
scroll to position [0, 0]
